Goal: Transaction & Acquisition: Purchase product/service

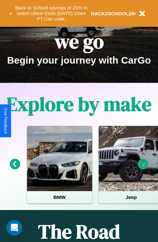
scroll to position [101, 0]
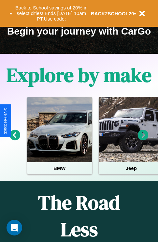
click at [143, 140] on icon at bounding box center [143, 135] width 11 height 11
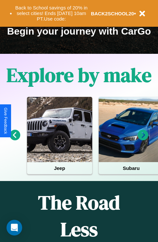
click at [143, 140] on icon at bounding box center [143, 135] width 11 height 11
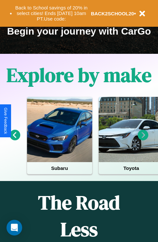
click at [143, 140] on icon at bounding box center [143, 135] width 11 height 11
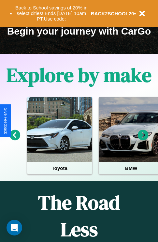
click at [143, 140] on icon at bounding box center [143, 135] width 11 height 11
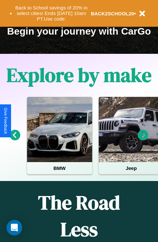
click at [143, 140] on icon at bounding box center [143, 135] width 11 height 11
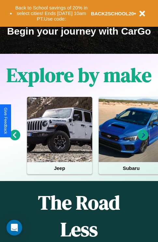
click at [143, 140] on icon at bounding box center [143, 135] width 11 height 11
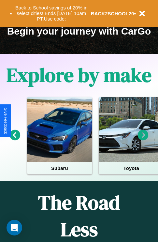
click at [143, 140] on icon at bounding box center [143, 135] width 11 height 11
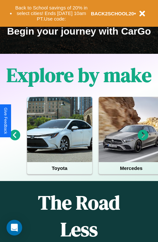
click at [143, 140] on icon at bounding box center [143, 135] width 11 height 11
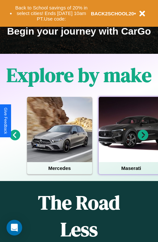
click at [131, 140] on div at bounding box center [131, 129] width 65 height 65
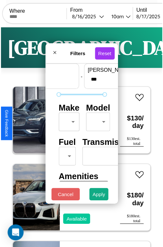
scroll to position [19, 0]
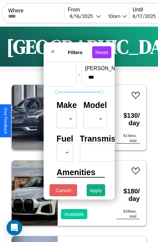
click at [66, 118] on body "CarGo Where From 8 / 16 / 2025 10am Until 8 / 17 / 2025 10am Become a Host Logi…" at bounding box center [79, 134] width 158 height 269
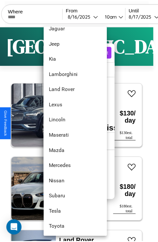
scroll to position [354, 0]
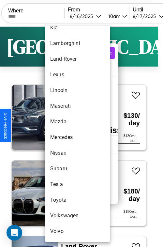
click at [65, 200] on li "Toyota" at bounding box center [77, 200] width 65 height 16
type input "******"
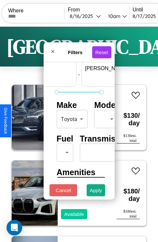
scroll to position [19, 40]
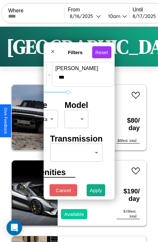
type input "***"
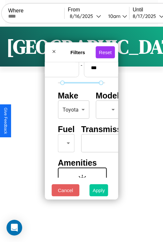
type input "**"
click at [99, 192] on button "Apply" at bounding box center [98, 190] width 19 height 12
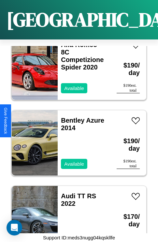
scroll to position [1085, 0]
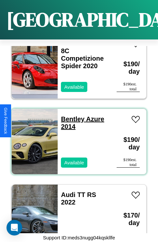
click at [71, 116] on link "Bentley Azure 2014" at bounding box center [82, 123] width 43 height 15
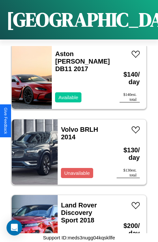
scroll to position [3433, 0]
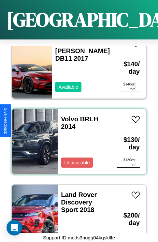
click at [77, 138] on div "Volvo BRLH 2014 Unavailable" at bounding box center [84, 141] width 53 height 65
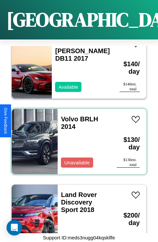
click at [77, 138] on div "Volvo BRLH 2014 Unavailable" at bounding box center [84, 141] width 53 height 65
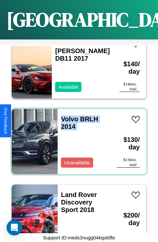
click at [77, 138] on div "Volvo BRLH 2014 Unavailable" at bounding box center [84, 141] width 53 height 65
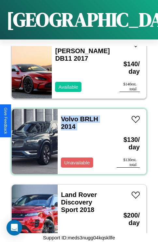
click at [77, 138] on div "Volvo BRLH 2014 Unavailable" at bounding box center [84, 141] width 53 height 65
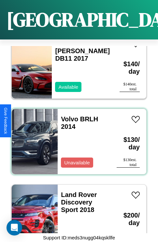
click at [77, 138] on div "Volvo BRLH 2014 Unavailable" at bounding box center [84, 141] width 53 height 65
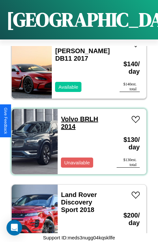
click at [68, 116] on link "Volvo BRLH 2014" at bounding box center [79, 123] width 37 height 15
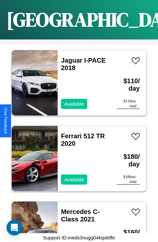
scroll to position [4039, 0]
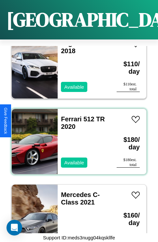
click at [77, 138] on div "Ferrari 512 TR 2020 Available" at bounding box center [84, 141] width 53 height 65
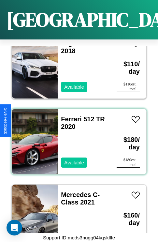
click at [77, 138] on div "Ferrari 512 TR 2020 Available" at bounding box center [84, 141] width 53 height 65
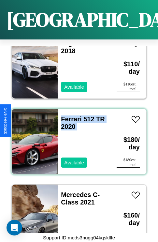
click at [77, 138] on div "Ferrari 512 TR 2020 Available" at bounding box center [84, 141] width 53 height 65
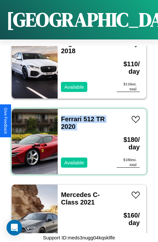
click at [77, 138] on div "Ferrari 512 TR 2020 Available" at bounding box center [84, 141] width 53 height 65
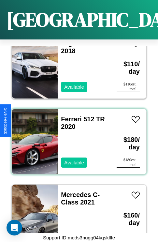
click at [77, 138] on div "Ferrari 512 TR 2020 Available" at bounding box center [84, 141] width 53 height 65
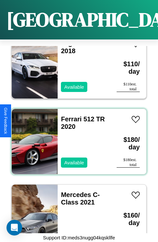
click at [77, 138] on div "Ferrari 512 TR 2020 Available" at bounding box center [84, 141] width 53 height 65
click at [69, 116] on link "Ferrari 512 TR 2020" at bounding box center [83, 123] width 44 height 15
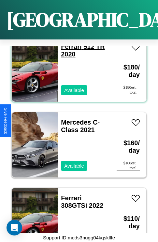
scroll to position [4115, 0]
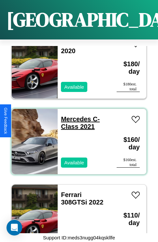
click at [74, 116] on link "Mercedes C-Class 2021" at bounding box center [80, 123] width 39 height 15
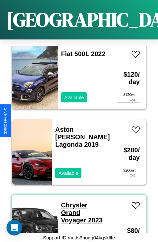
scroll to position [4721, 0]
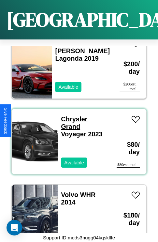
click at [72, 116] on link "Chrysler Grand Voyager 2023" at bounding box center [82, 127] width 42 height 22
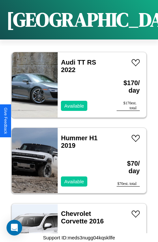
scroll to position [1009, 0]
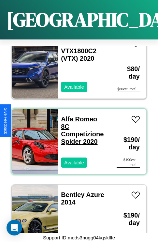
click at [77, 116] on link "Alfa Romeo 8C Competizione Spider 2020" at bounding box center [82, 131] width 43 height 30
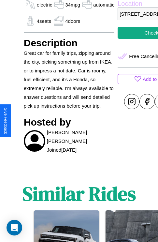
scroll to position [305, 0]
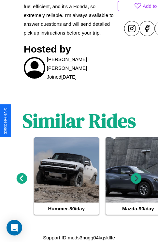
click at [136, 182] on icon at bounding box center [136, 178] width 11 height 11
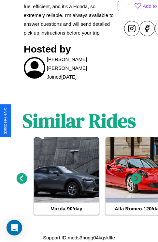
click at [22, 182] on icon at bounding box center [22, 178] width 11 height 11
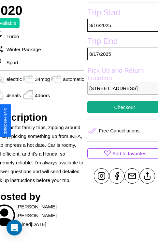
scroll to position [150, 31]
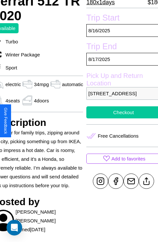
click at [121, 119] on button "Checkout" at bounding box center [124, 112] width 74 height 12
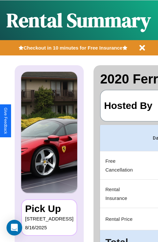
scroll to position [0, 123]
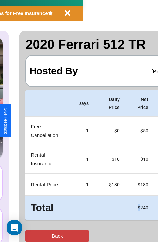
click at [32, 236] on button "Back" at bounding box center [57, 236] width 64 height 12
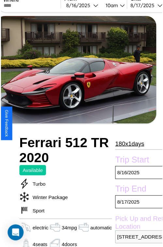
scroll to position [59, 31]
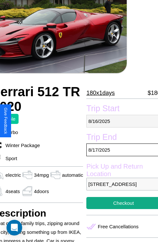
click at [121, 121] on p "8 / 16 / 2025" at bounding box center [124, 121] width 74 height 13
select select "*"
select select "****"
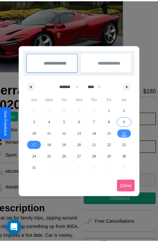
scroll to position [0, 31]
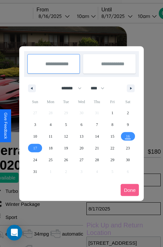
click at [63, 16] on div at bounding box center [81, 123] width 163 height 247
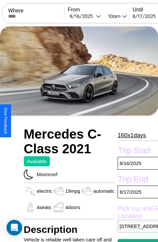
scroll to position [14, 0]
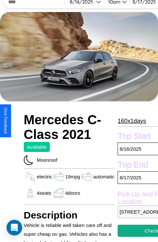
click at [132, 121] on p "160 x 1 days" at bounding box center [132, 121] width 28 height 10
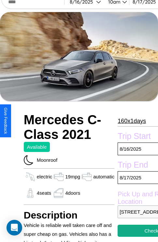
click at [132, 121] on p "160 x 1 days" at bounding box center [132, 121] width 28 height 10
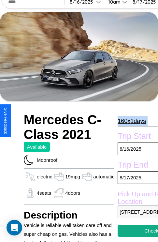
click at [132, 121] on p "160 x 1 days" at bounding box center [132, 121] width 28 height 10
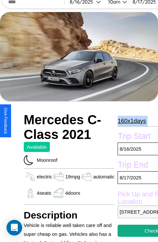
click at [132, 121] on p "160 x 1 days" at bounding box center [132, 121] width 28 height 10
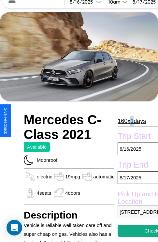
click at [132, 121] on p "160 x 1 days" at bounding box center [132, 121] width 28 height 10
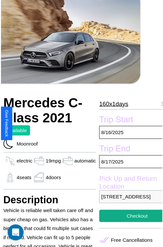
scroll to position [42, 31]
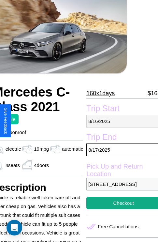
click at [121, 121] on p "8 / 16 / 2025" at bounding box center [124, 121] width 74 height 13
select select "*"
select select "****"
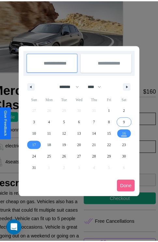
scroll to position [0, 31]
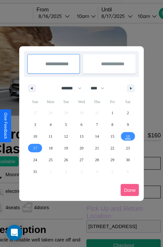
click at [63, 16] on div at bounding box center [81, 123] width 163 height 247
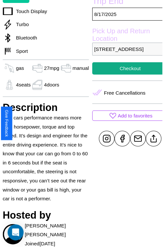
scroll to position [209, 22]
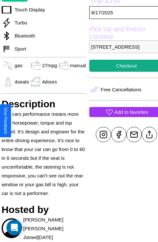
click at [121, 117] on p "Add to favorites" at bounding box center [132, 112] width 34 height 9
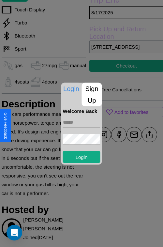
click at [82, 122] on input "text" at bounding box center [82, 122] width 38 height 10
type input "**********"
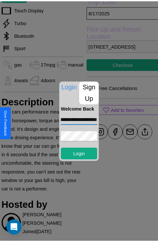
scroll to position [0, 0]
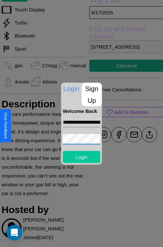
click at [82, 157] on button "Login" at bounding box center [82, 157] width 38 height 12
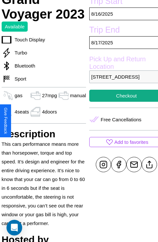
scroll to position [163, 22]
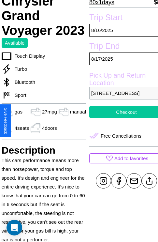
click at [121, 118] on button "Checkout" at bounding box center [126, 112] width 74 height 12
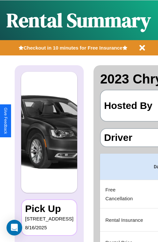
scroll to position [0, 123]
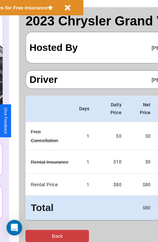
click at [32, 236] on button "Back" at bounding box center [57, 236] width 64 height 12
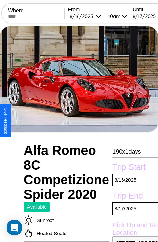
scroll to position [31, 0]
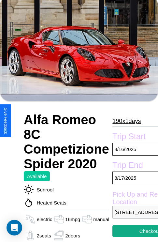
click at [129, 121] on p "190 x 1 days" at bounding box center [127, 121] width 28 height 10
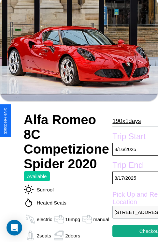
click at [129, 121] on p "190 x 1 days" at bounding box center [127, 121] width 28 height 10
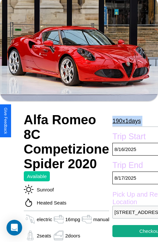
click at [129, 121] on p "190 x 1 days" at bounding box center [127, 121] width 28 height 10
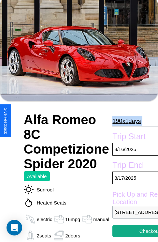
click at [129, 121] on p "190 x 1 days" at bounding box center [127, 121] width 28 height 10
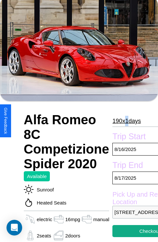
click at [129, 121] on p "190 x 1 days" at bounding box center [127, 121] width 28 height 10
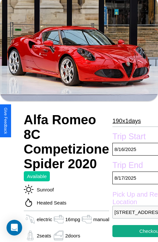
scroll to position [218, 22]
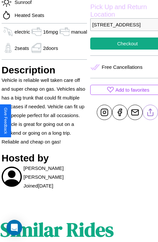
click at [151, 114] on line at bounding box center [151, 111] width 0 height 5
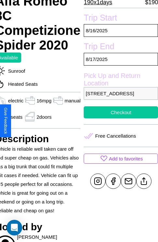
click at [121, 119] on button "Checkout" at bounding box center [121, 112] width 74 height 12
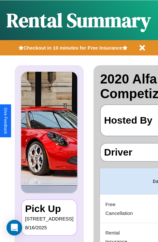
scroll to position [0, 123]
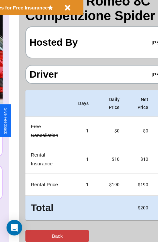
click at [32, 236] on button "Back" at bounding box center [57, 236] width 64 height 12
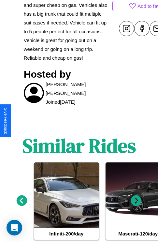
scroll to position [322, 0]
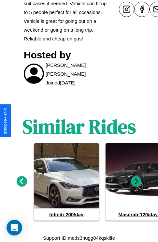
click at [22, 182] on icon at bounding box center [22, 181] width 11 height 11
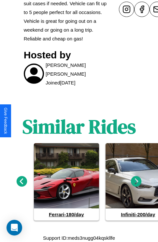
click at [136, 182] on icon at bounding box center [136, 181] width 11 height 11
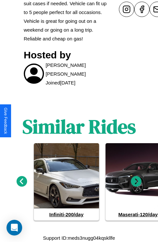
click at [136, 182] on icon at bounding box center [136, 181] width 11 height 11
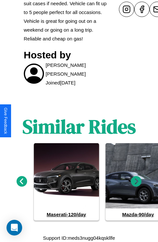
click at [136, 182] on icon at bounding box center [136, 181] width 11 height 11
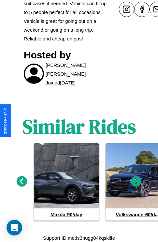
click at [22, 182] on icon at bounding box center [22, 181] width 11 height 11
